Goal: Check status: Check status

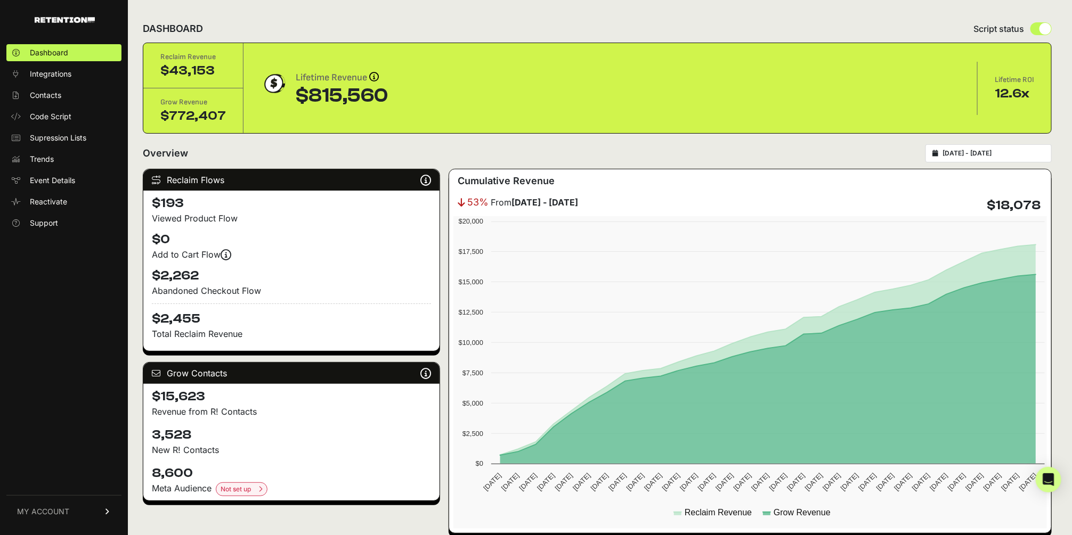
type input "2025-07-12"
type input "2025-08-11"
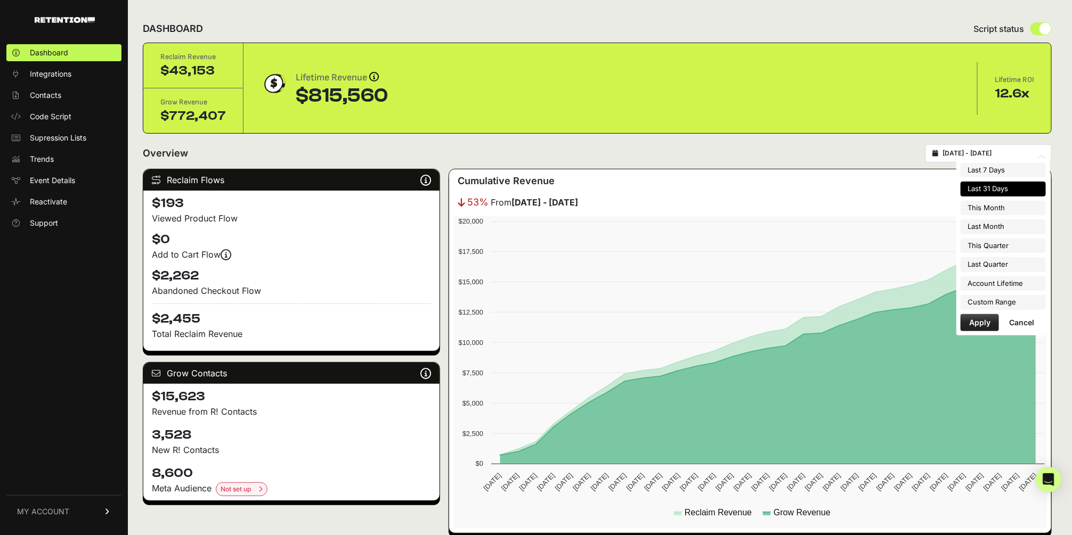
click at [969, 149] on input "2025-07-12 - 2025-08-11" at bounding box center [993, 153] width 102 height 9
type input "2025-08-01"
type input "2025-08-31"
type input "2025-07-01"
type input "2025-07-31"
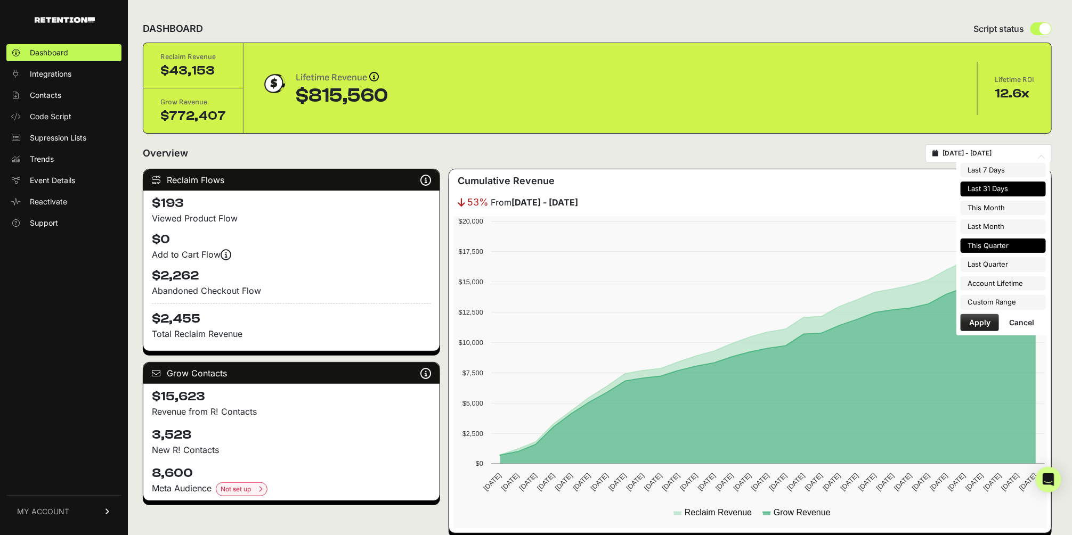
type input "2025-07-01"
type input "2025-09-30"
type input "2025-04-01"
type input "2025-06-30"
type input "2023-06-12"
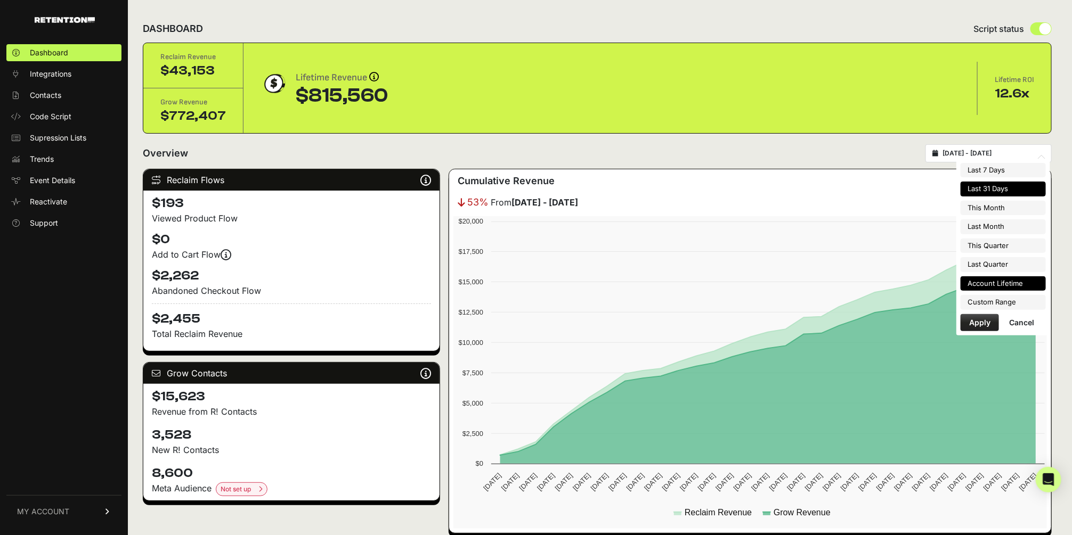
type input "2025-08-11"
click at [992, 303] on li "Custom Range" at bounding box center [1002, 302] width 85 height 15
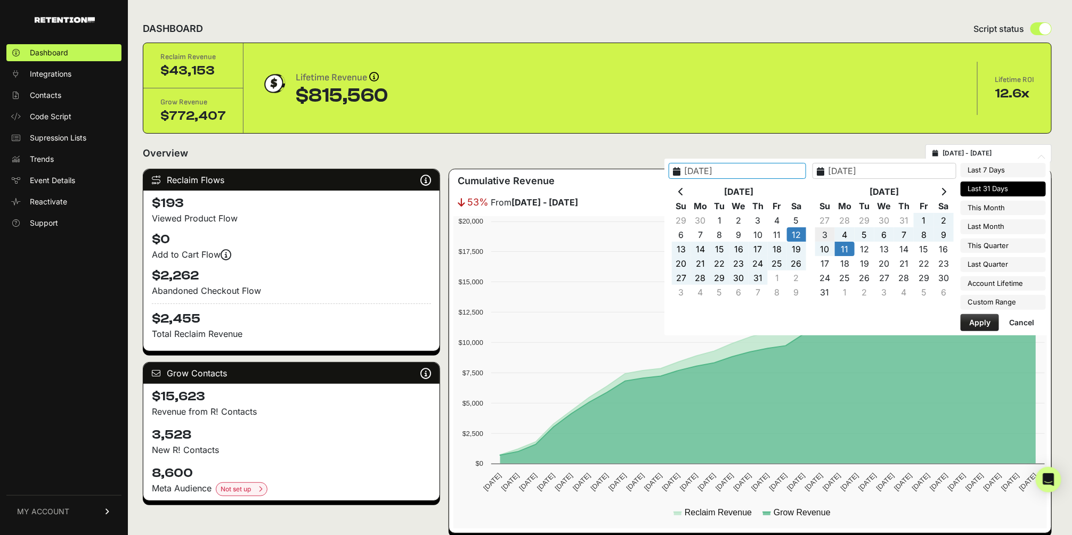
type input "2025-08-03"
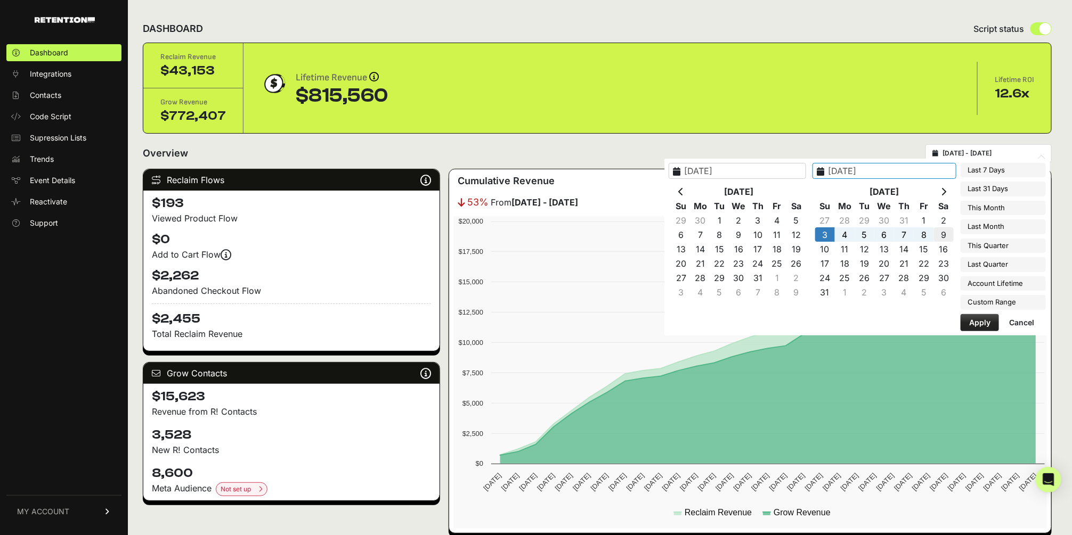
type input "2025-08-09"
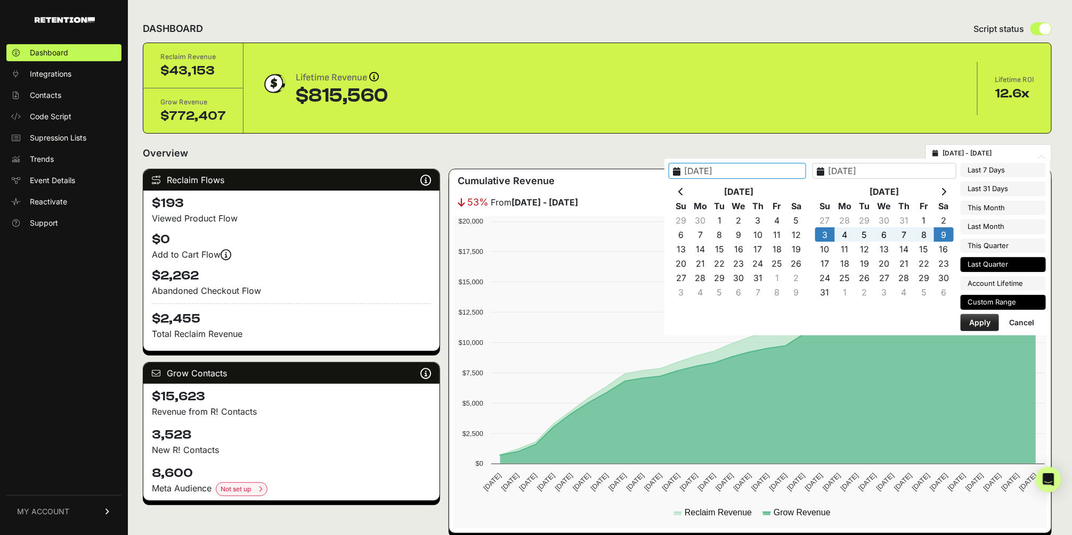
type input "2025-04-01"
type input "2025-06-30"
type input "2023-06-12"
type input "2025-08-11"
type input "2025-08-03"
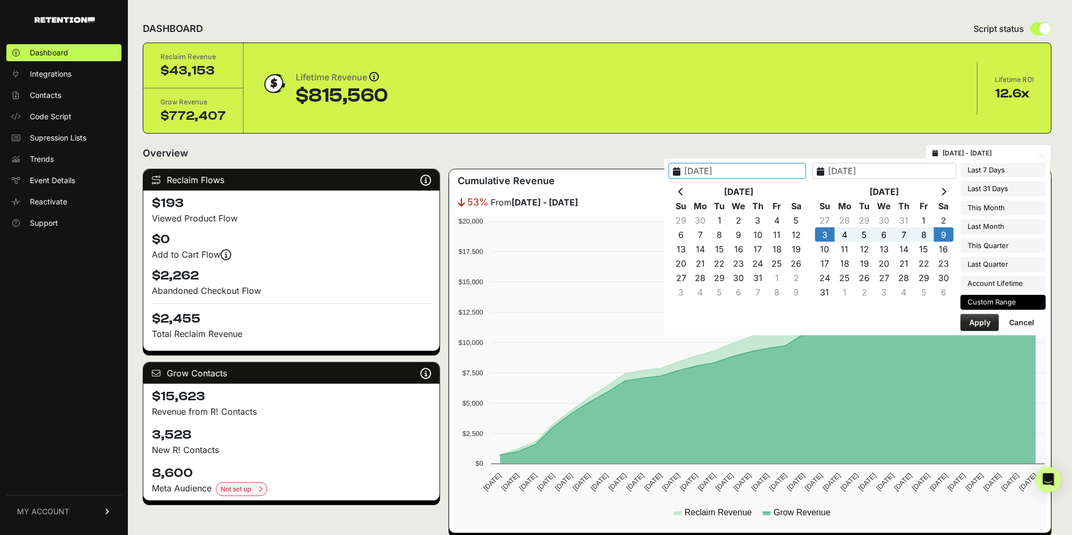
type input "2025-08-09"
click at [982, 321] on button "Apply" at bounding box center [979, 322] width 38 height 17
type input "[DATE] - [DATE]"
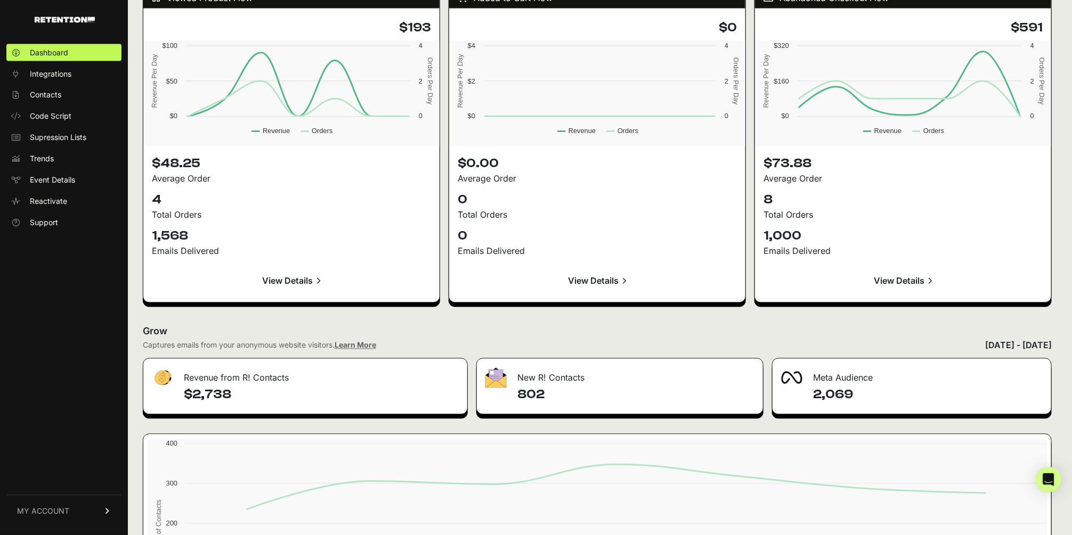
scroll to position [1122, 0]
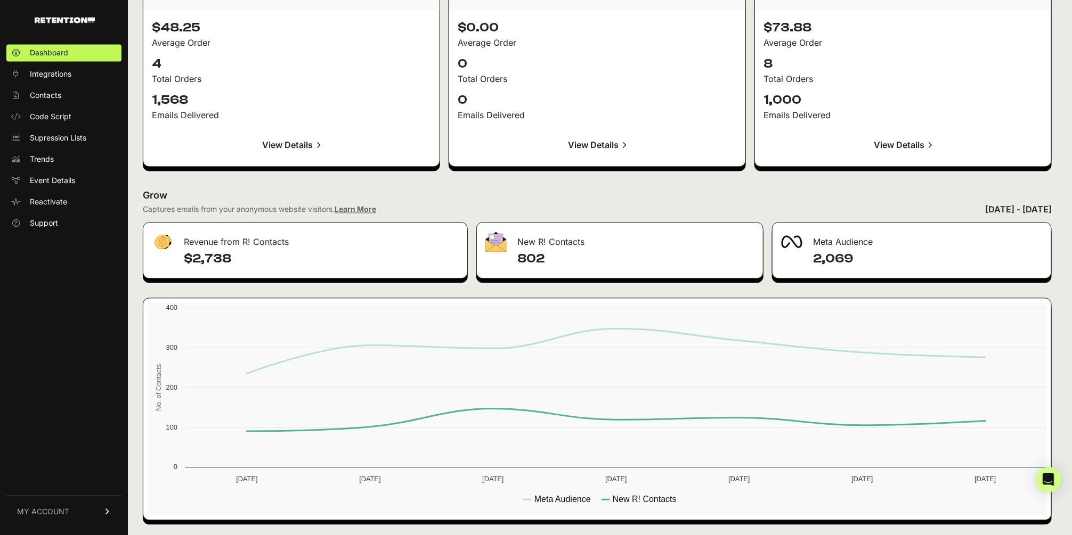
click at [532, 253] on h4 "802" at bounding box center [635, 258] width 237 height 17
copy h4 "802"
click at [207, 260] on h4 "$2,738" at bounding box center [321, 258] width 275 height 17
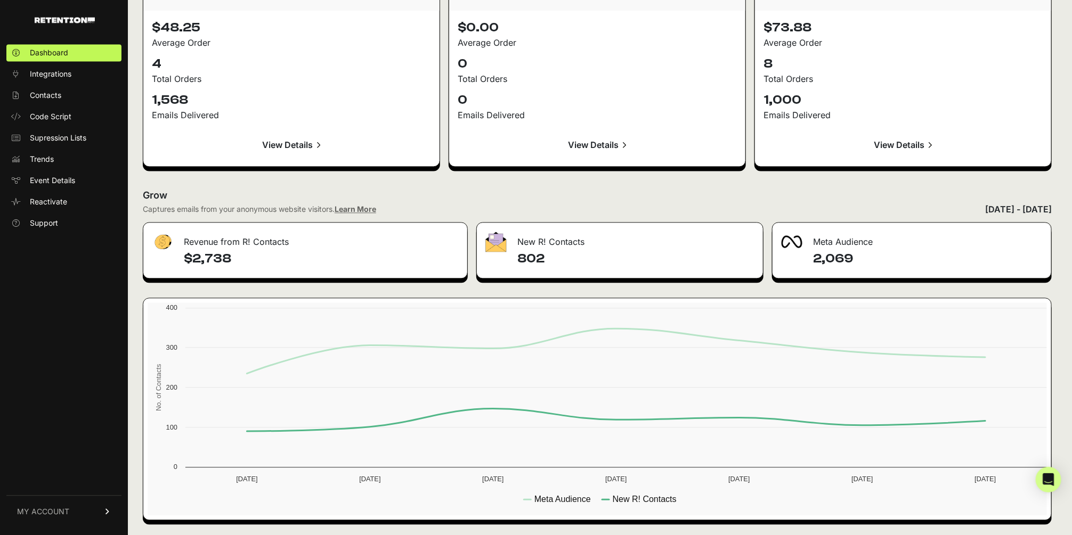
copy h4 "2,738"
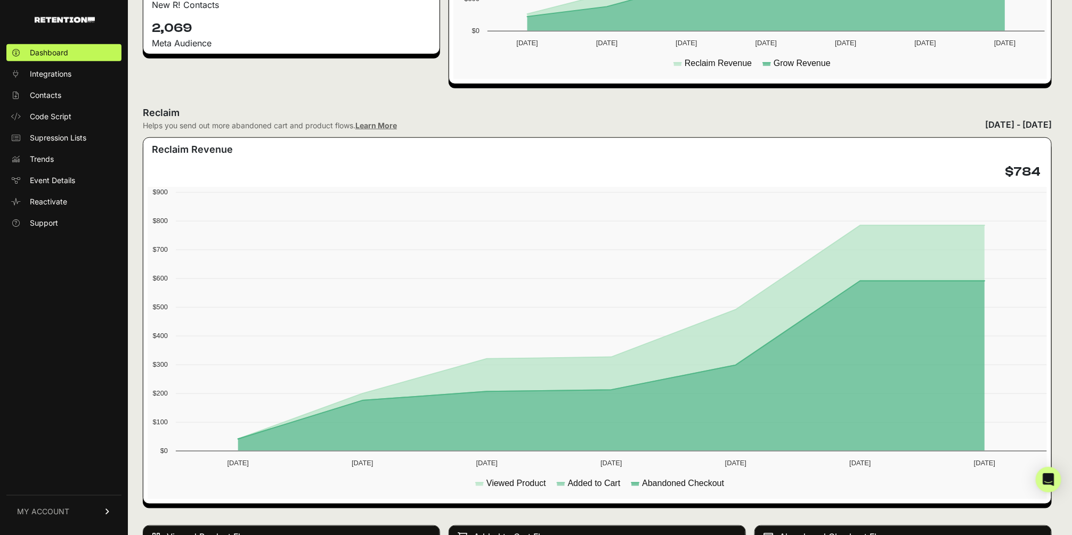
scroll to position [253, 0]
